Goal: Task Accomplishment & Management: Manage account settings

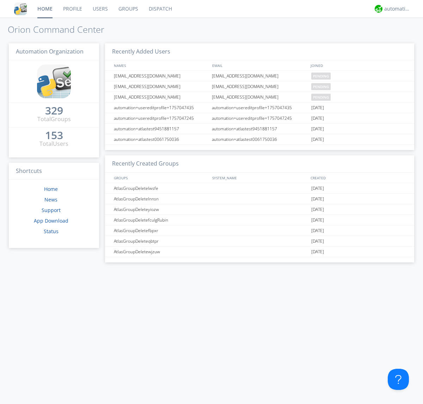
click at [100, 9] on link "Users" at bounding box center [100, 9] width 26 height 18
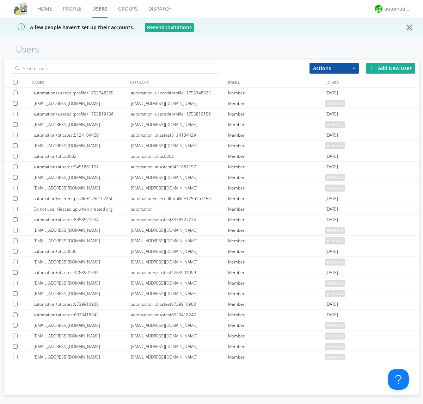
click at [390, 68] on div "Add New User" at bounding box center [389, 68] width 49 height 11
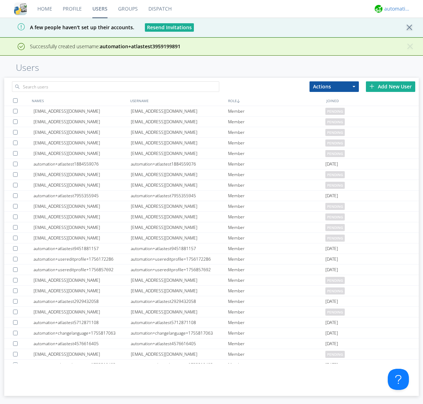
click at [395, 9] on div "automation+atlas" at bounding box center [397, 8] width 26 height 7
click at [400, 37] on div "Log Out" at bounding box center [400, 37] width 36 height 13
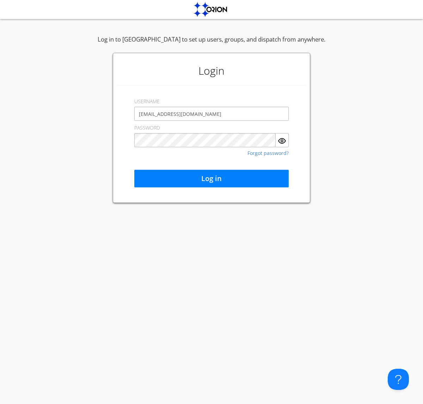
type input "[EMAIL_ADDRESS][DOMAIN_NAME]"
click at [211, 179] on button "Log in" at bounding box center [211, 179] width 154 height 18
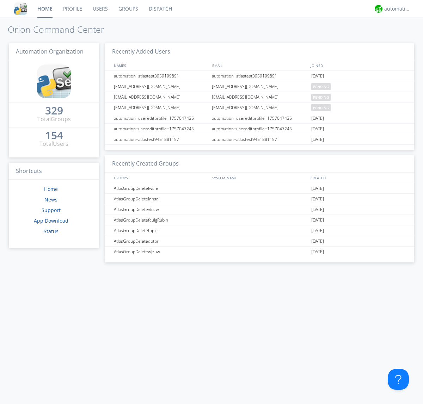
click at [100, 9] on link "Users" at bounding box center [100, 9] width 26 height 18
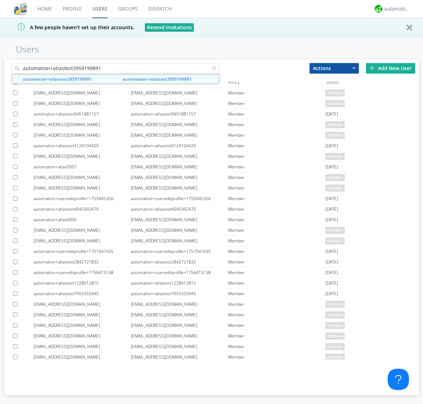
type input "automation+atlastest3959199891"
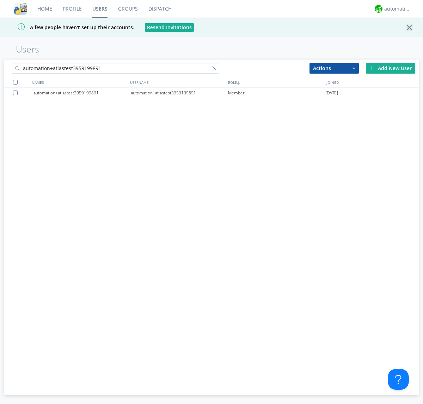
click at [215, 69] on div at bounding box center [215, 69] width 7 height 7
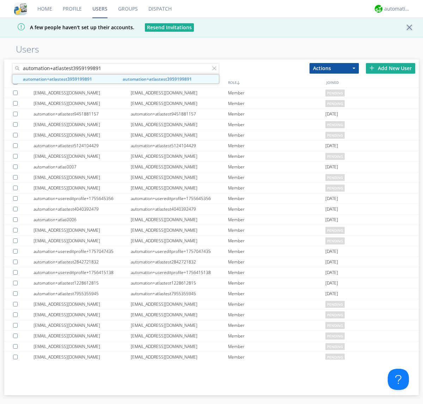
type input "automation+atlastest3959199891"
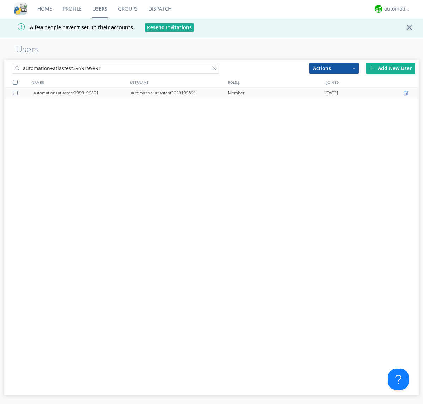
click at [406, 93] on div at bounding box center [406, 93] width 7 height 6
click at [395, 9] on div "automation+atlas" at bounding box center [397, 8] width 26 height 7
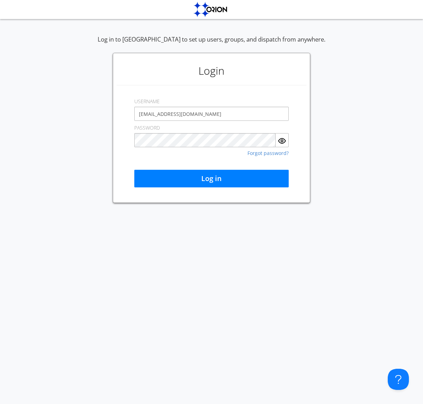
type input "[EMAIL_ADDRESS][DOMAIN_NAME]"
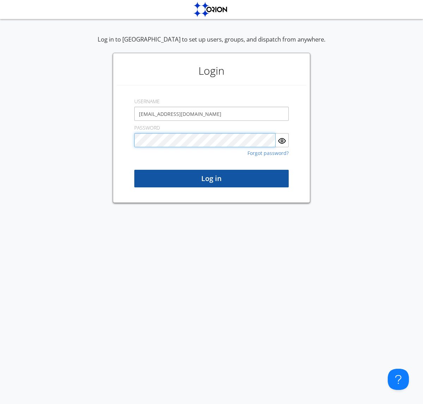
click at [211, 179] on button "Log in" at bounding box center [211, 179] width 154 height 18
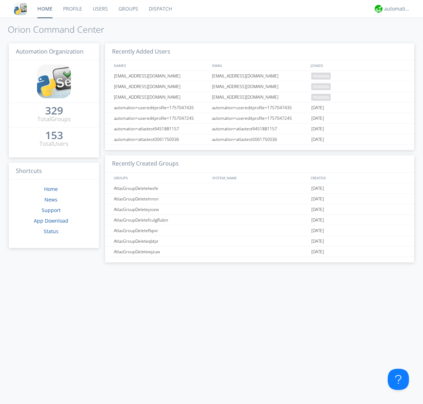
click at [100, 9] on link "Users" at bounding box center [100, 9] width 26 height 18
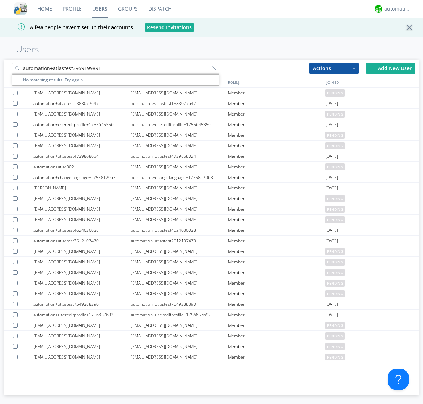
type input "automation+atlastest3959199891"
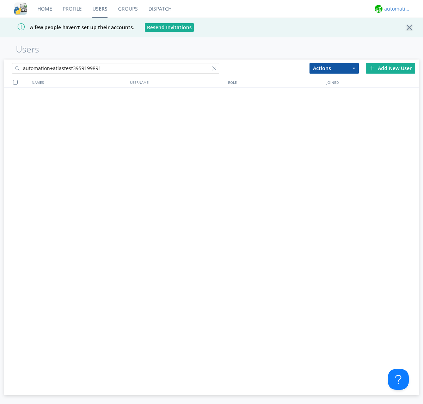
click at [395, 9] on div "automation+atlas" at bounding box center [397, 8] width 26 height 7
